Goal: Transaction & Acquisition: Purchase product/service

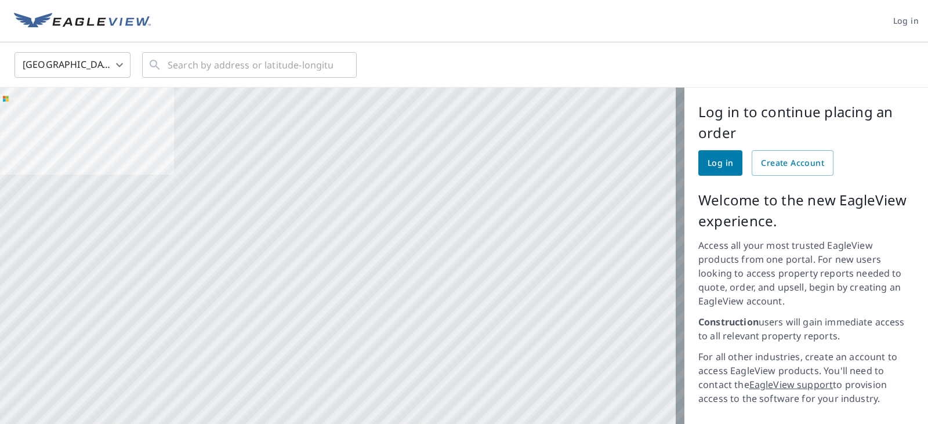
click at [717, 164] on span "Log in" at bounding box center [720, 163] width 26 height 14
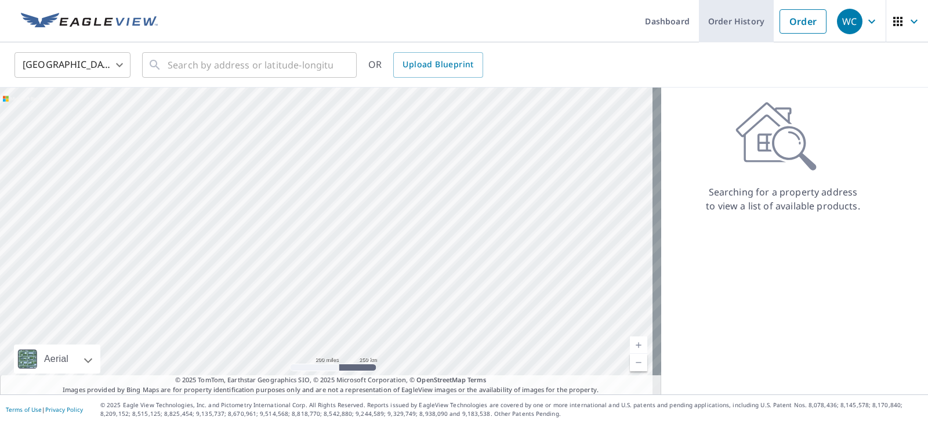
click at [738, 21] on link "Order History" at bounding box center [736, 21] width 75 height 42
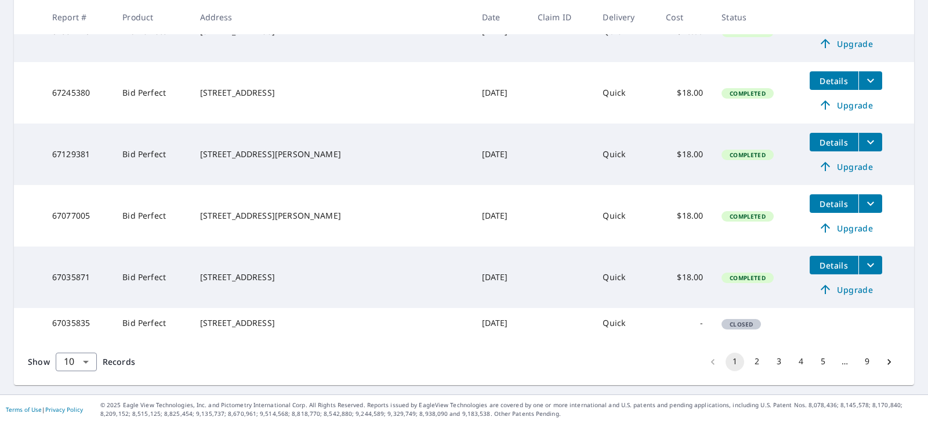
scroll to position [493, 0]
click at [83, 360] on body "WC WC Dashboard Order History Order WC Dashboard / Order History Order History …" at bounding box center [464, 212] width 928 height 424
click at [752, 363] on div at bounding box center [464, 212] width 928 height 424
click at [748, 366] on button "2" at bounding box center [756, 361] width 19 height 19
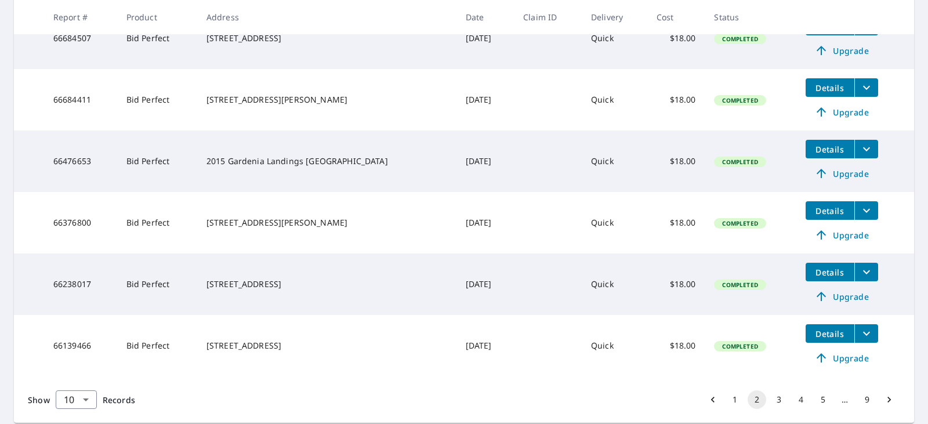
scroll to position [513, 0]
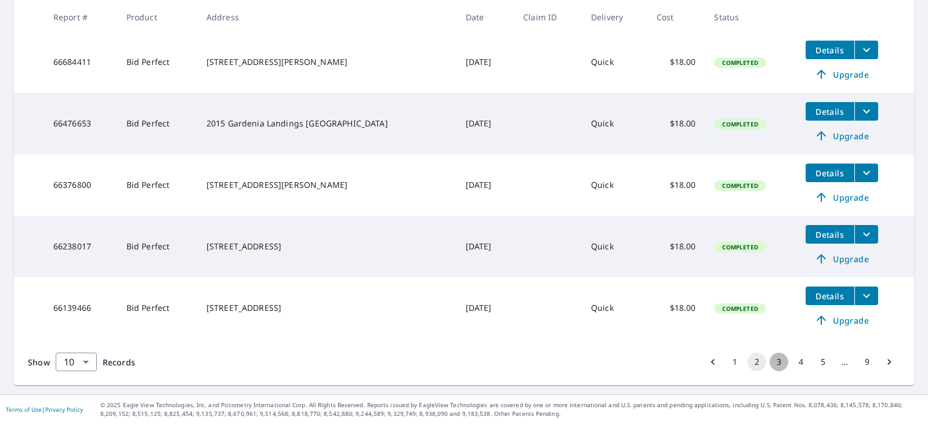
click at [771, 361] on button "3" at bounding box center [778, 361] width 19 height 19
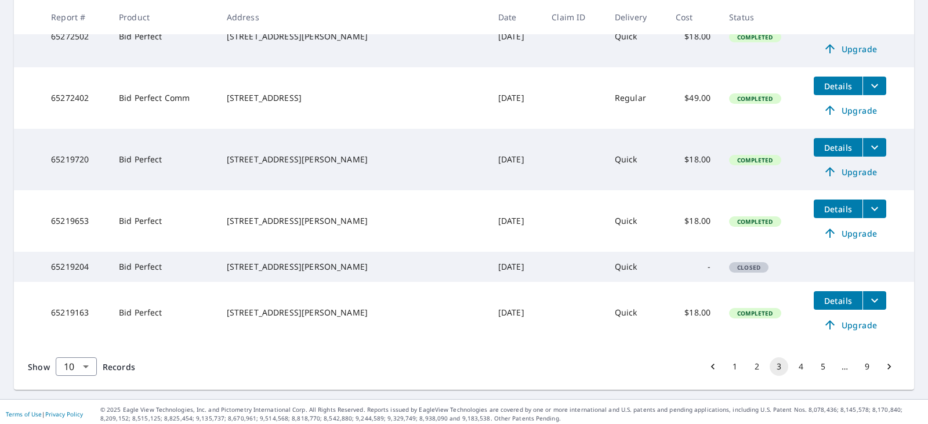
scroll to position [513, 0]
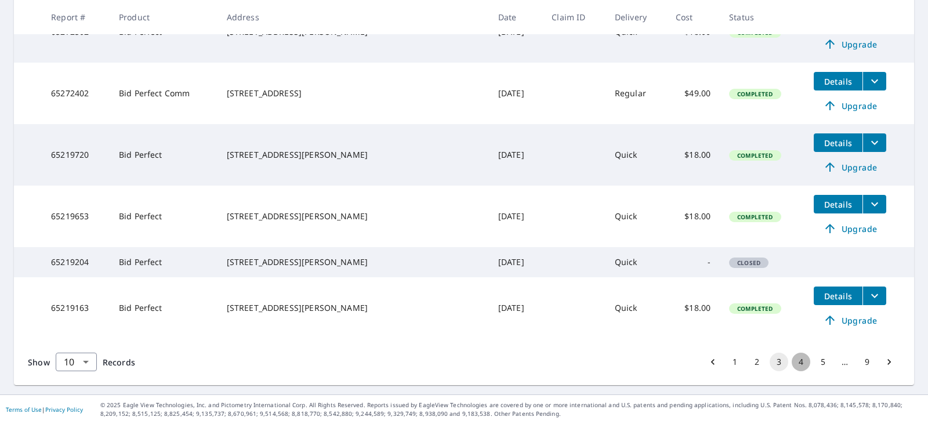
click at [792, 361] on button "4" at bounding box center [800, 361] width 19 height 19
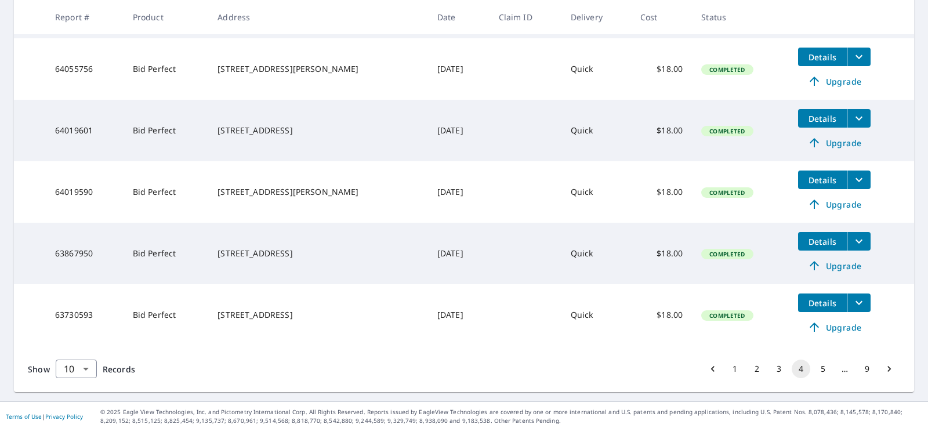
scroll to position [533, 0]
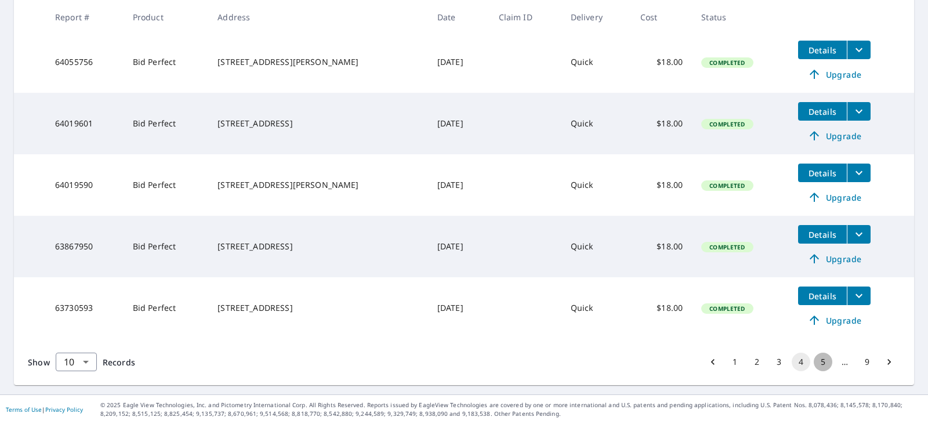
click at [819, 363] on button "5" at bounding box center [822, 361] width 19 height 19
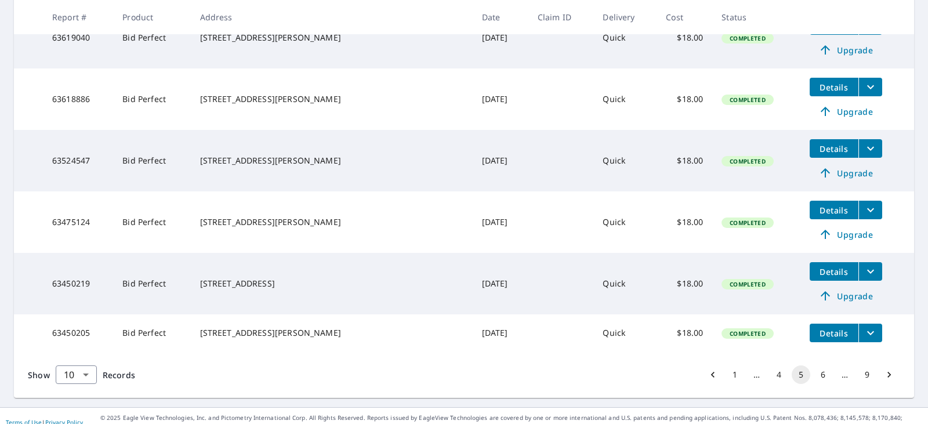
scroll to position [513, 0]
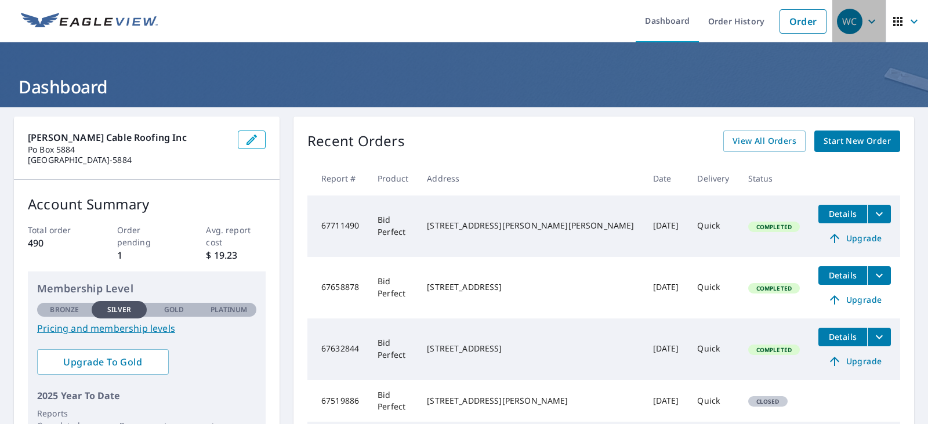
click at [842, 26] on div "WC" at bounding box center [850, 22] width 26 height 26
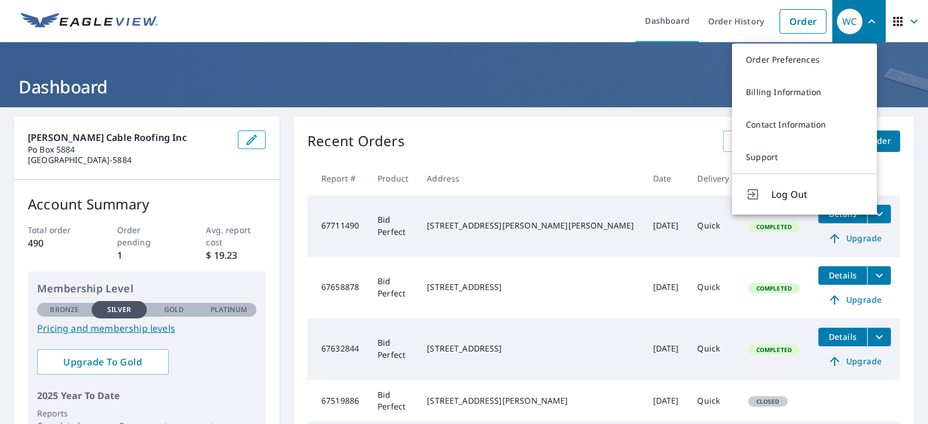
click at [608, 89] on h1 "Dashboard" at bounding box center [464, 87] width 900 height 24
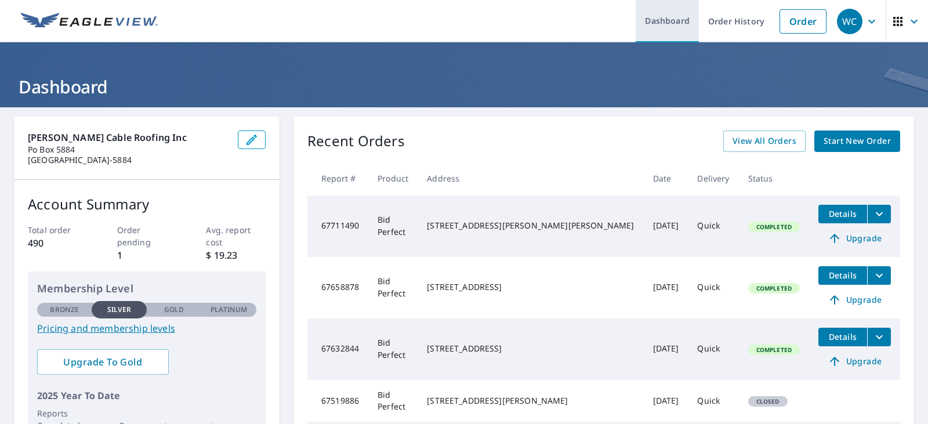
click at [656, 19] on link "Dashboard" at bounding box center [666, 21] width 63 height 42
click at [659, 23] on link "Dashboard" at bounding box center [666, 21] width 63 height 42
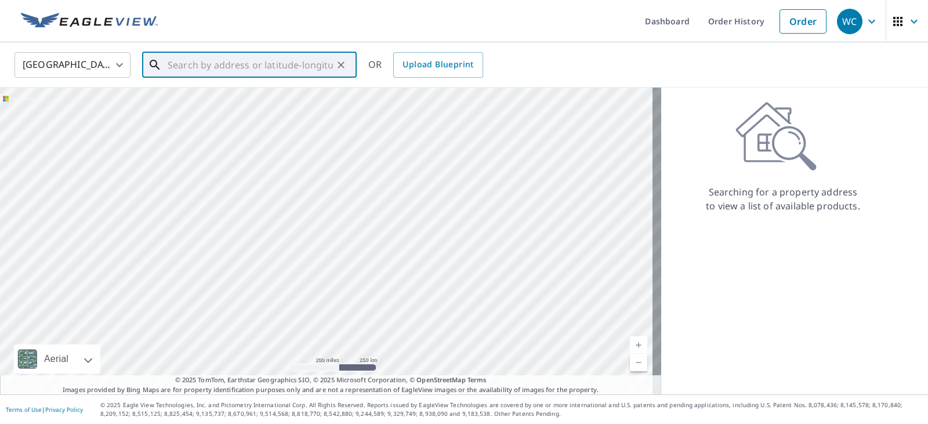
click at [289, 68] on input "text" at bounding box center [250, 65] width 165 height 32
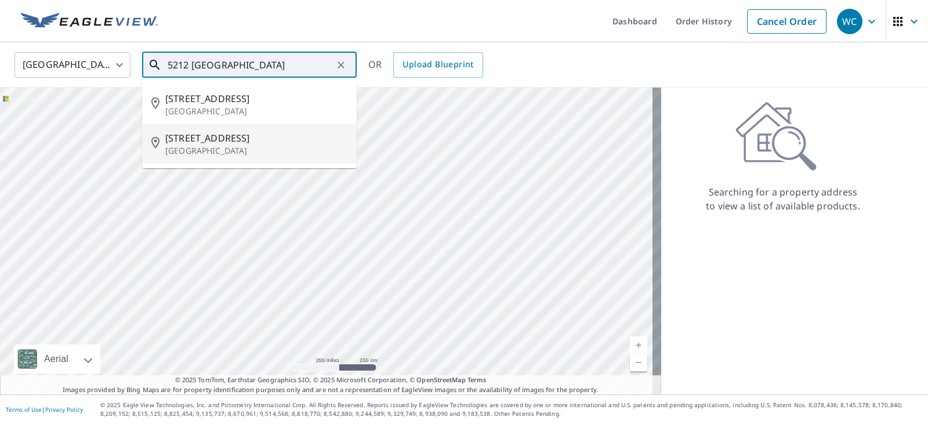
click at [230, 145] on p "[GEOGRAPHIC_DATA]" at bounding box center [256, 151] width 182 height 12
type input "[STREET_ADDRESS][PERSON_NAME]"
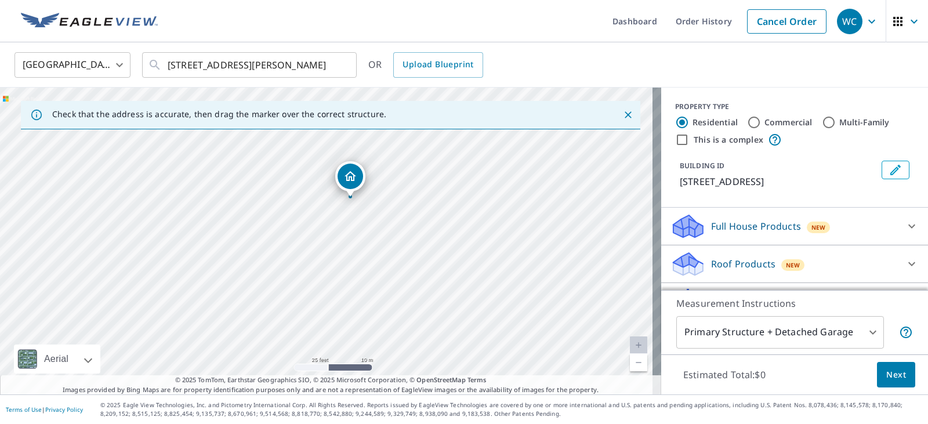
drag, startPoint x: 346, startPoint y: 203, endPoint x: 352, endPoint y: 183, distance: 20.5
